Goal: Navigation & Orientation: Understand site structure

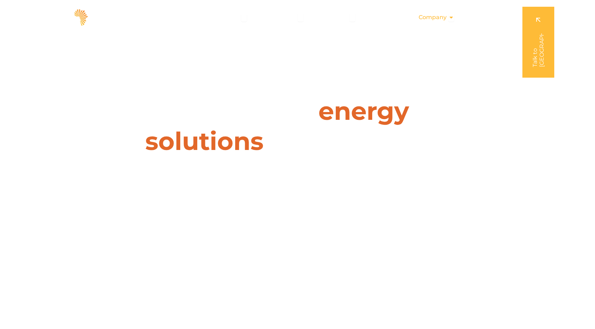
click at [430, 18] on span "Company" at bounding box center [433, 17] width 28 height 9
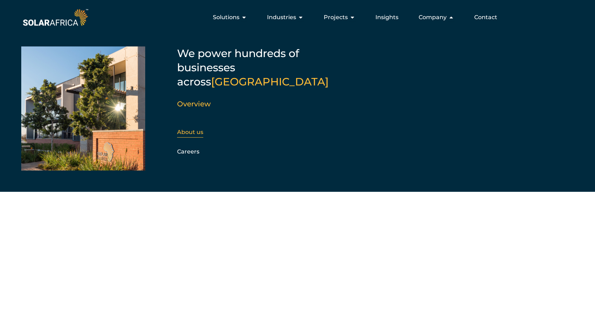
click at [200, 129] on link "About us" at bounding box center [190, 132] width 26 height 7
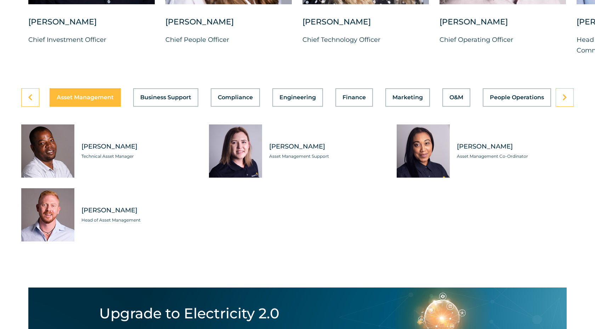
scroll to position [2007, 0]
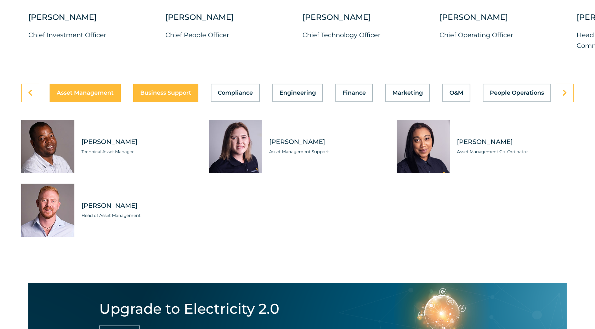
click at [163, 96] on span "Business Support" at bounding box center [165, 93] width 51 height 6
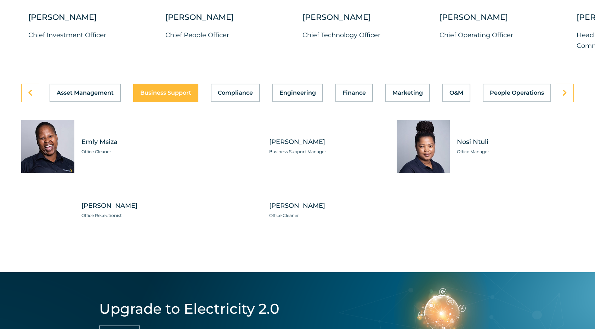
scroll to position [2007, 0]
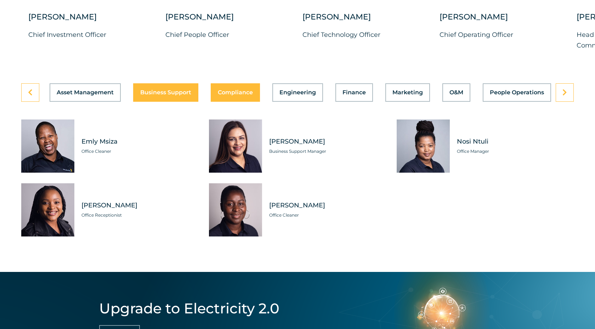
click at [235, 102] on button "Compliance" at bounding box center [235, 92] width 49 height 18
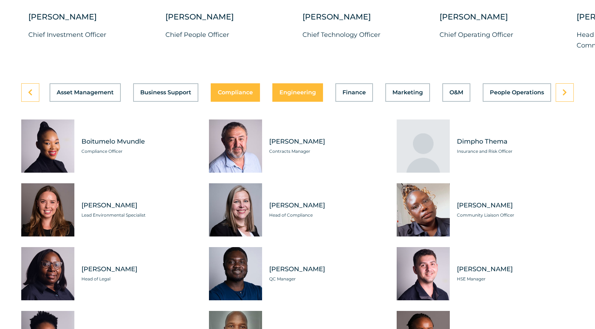
click at [305, 95] on span "Engineering" at bounding box center [297, 93] width 36 height 6
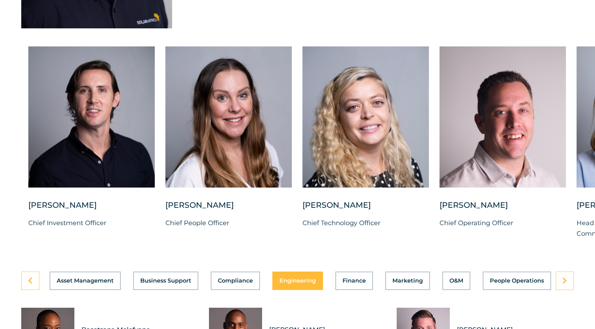
scroll to position [1820, 0]
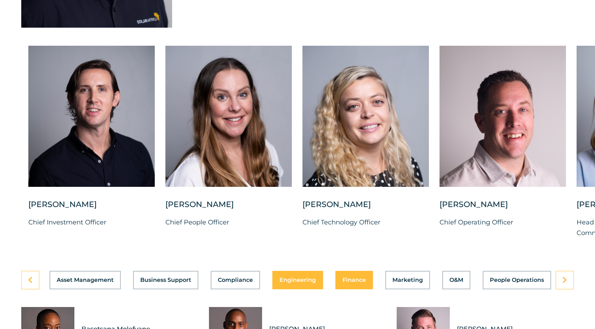
click at [361, 283] on span "Finance" at bounding box center [354, 280] width 23 height 6
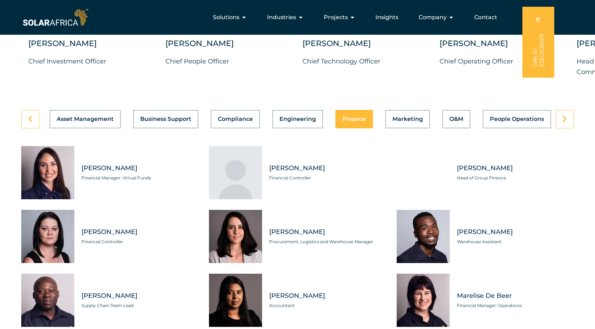
scroll to position [1975, 0]
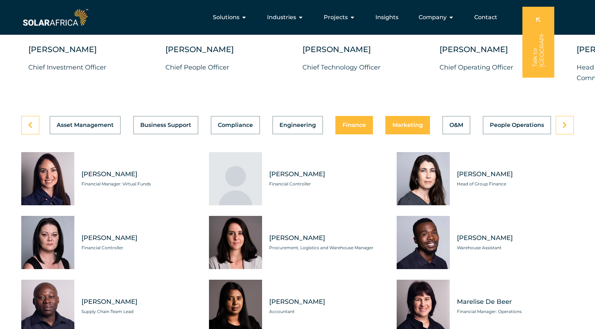
click at [417, 128] on span "Marketing" at bounding box center [407, 125] width 30 height 6
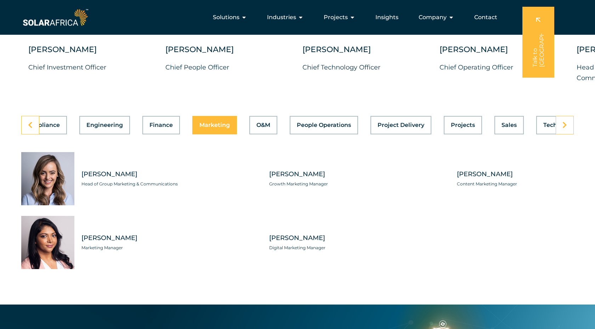
scroll to position [0, 230]
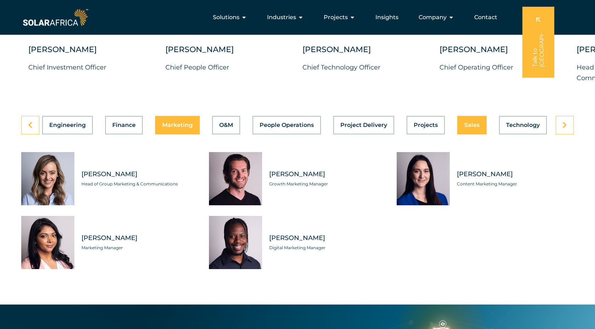
click at [470, 128] on span "Sales" at bounding box center [471, 125] width 15 height 6
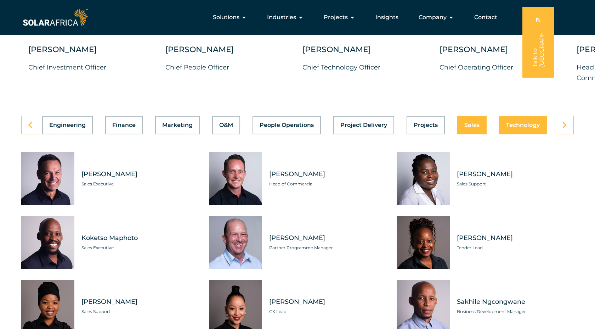
click at [512, 128] on span "Technology" at bounding box center [523, 125] width 34 height 6
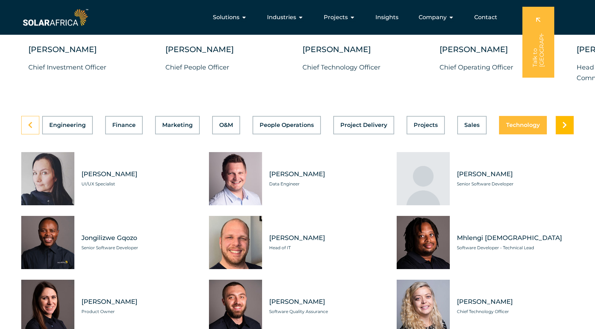
click at [560, 134] on link at bounding box center [565, 125] width 18 height 18
click at [564, 129] on icon at bounding box center [565, 125] width 5 height 7
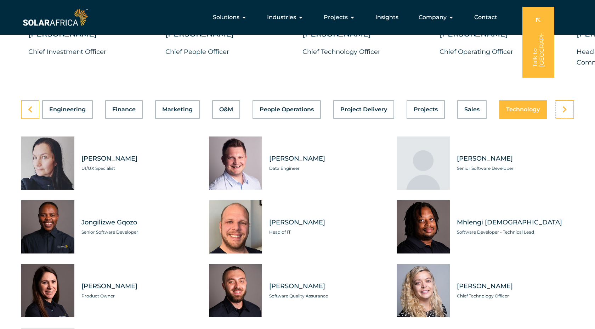
scroll to position [1971, 0]
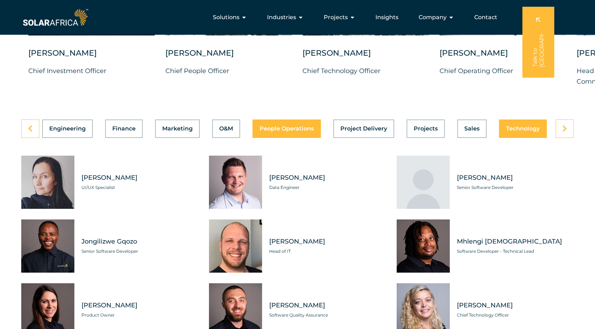
click at [309, 131] on span "People Operations" at bounding box center [287, 129] width 54 height 6
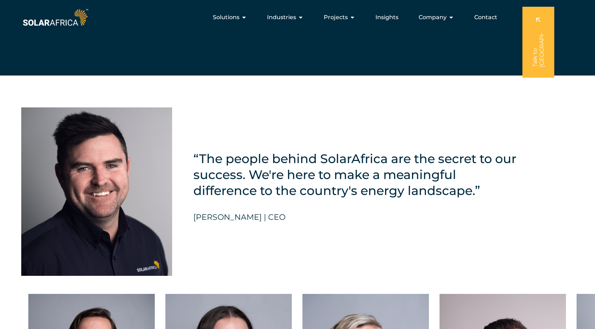
scroll to position [1564, 0]
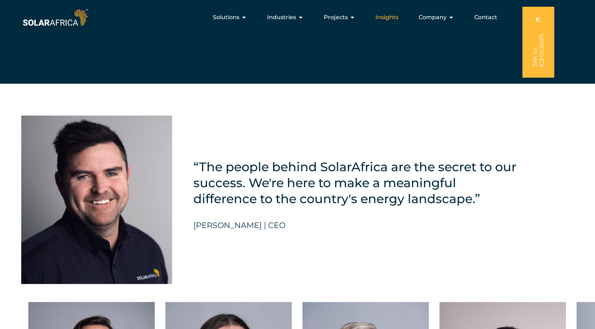
click at [394, 17] on span "Insights" at bounding box center [386, 17] width 23 height 9
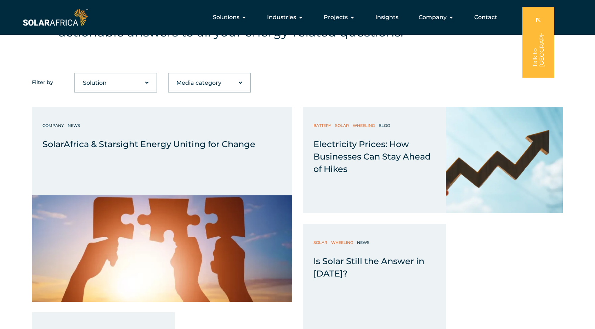
scroll to position [278, 0]
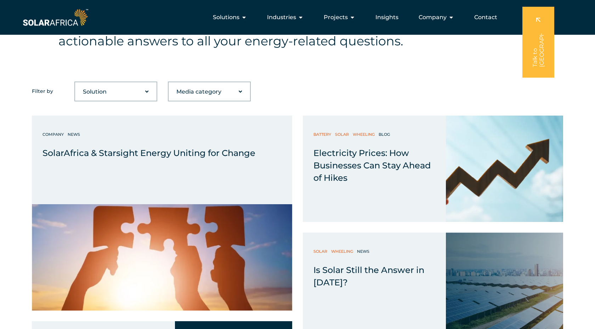
click at [139, 93] on select "Solution Battery Biogas Gas-to-power RECs Solar Trading Wheeling" at bounding box center [115, 92] width 81 height 14
click at [75, 85] on select "Solution Battery Biogas Gas-to-power RECs Solar Trading Wheeling" at bounding box center [115, 92] width 81 height 14
click at [239, 92] on select "Media category Blog Company Guide News Podcast Video" at bounding box center [209, 92] width 81 height 14
click at [169, 85] on select "Media category Blog Company Guide News Podcast Video" at bounding box center [209, 92] width 81 height 14
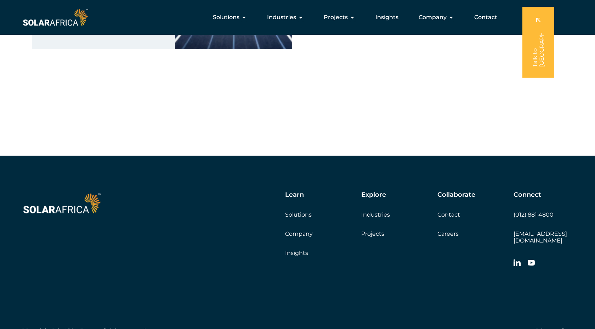
scroll to position [4690, 0]
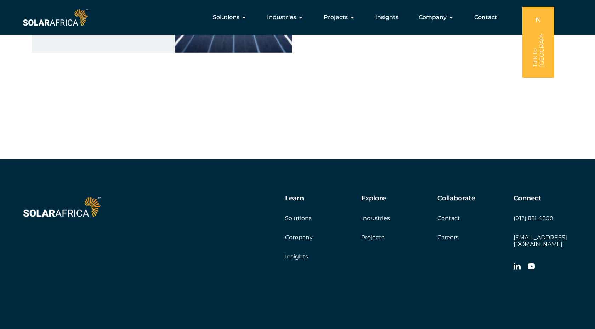
click at [303, 238] on link "Company" at bounding box center [299, 237] width 28 height 7
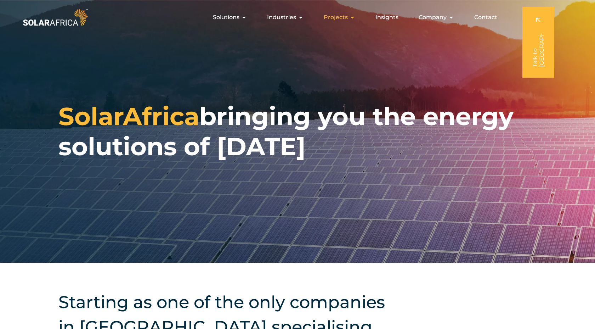
click at [342, 16] on span "Projects" at bounding box center [336, 17] width 24 height 9
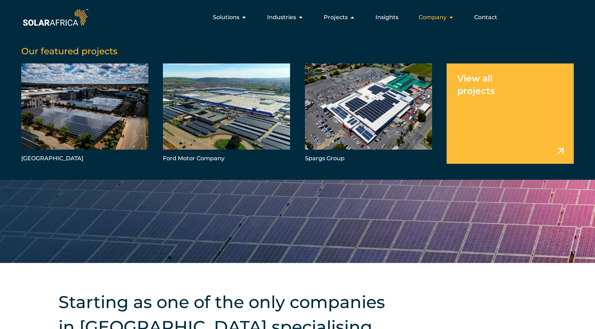
click at [445, 15] on span "Company" at bounding box center [433, 17] width 28 height 9
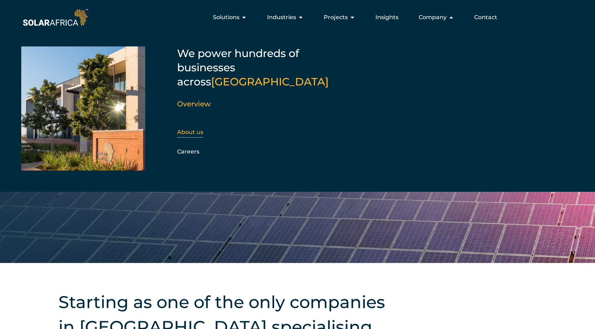
click at [199, 129] on link "About us" at bounding box center [190, 132] width 26 height 7
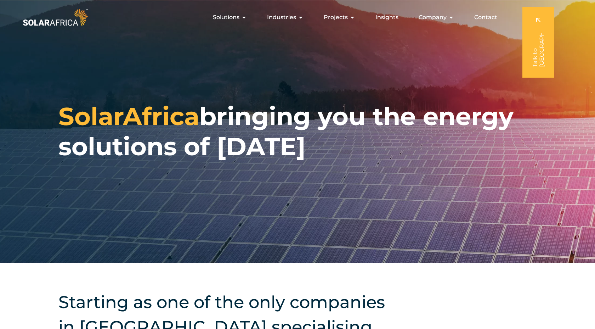
click at [538, 55] on link at bounding box center [538, 42] width 32 height 71
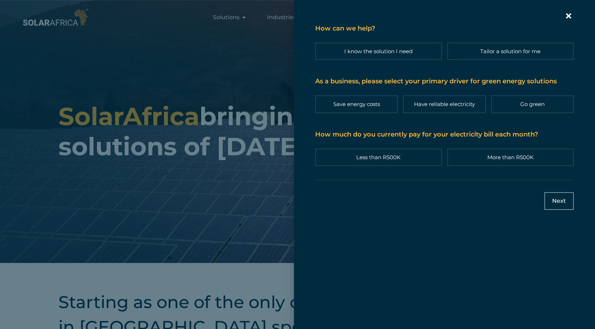
click at [568, 19] on icon "Contact form | Slide-in" at bounding box center [568, 16] width 11 height 11
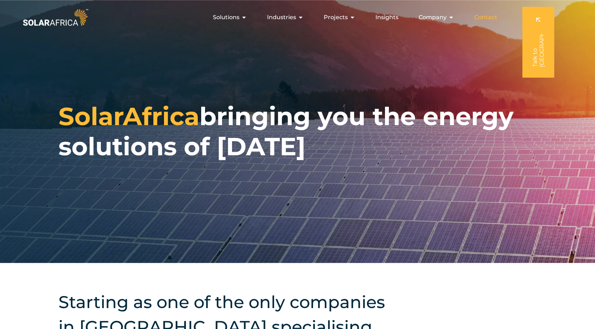
click at [487, 16] on span "Contact" at bounding box center [485, 17] width 23 height 9
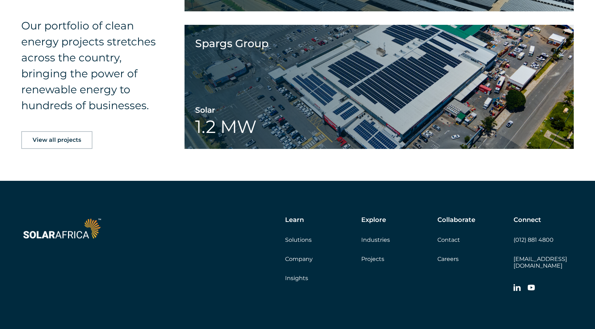
scroll to position [1102, 0]
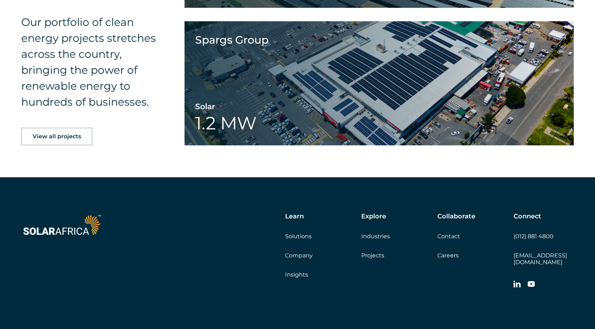
click at [452, 256] on link "Careers" at bounding box center [447, 255] width 21 height 7
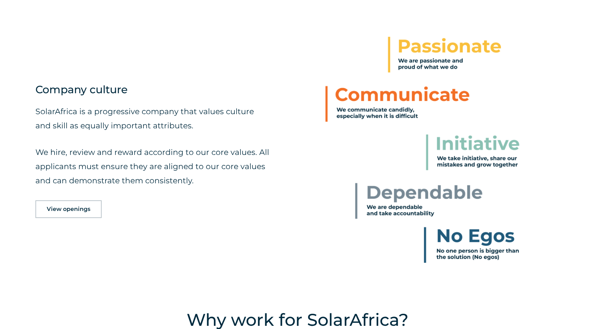
scroll to position [352, 0]
